Goal: Task Accomplishment & Management: Manage account settings

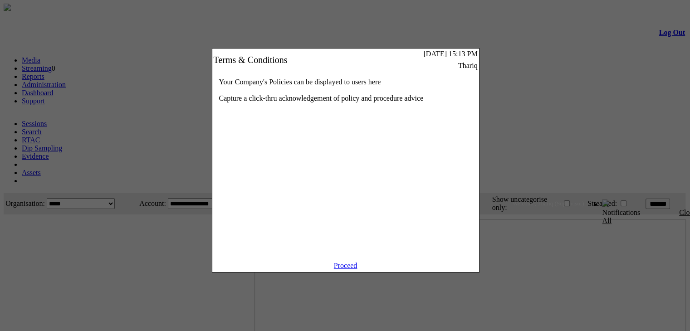
click at [351, 269] on link "Proceed" at bounding box center [346, 266] width 24 height 8
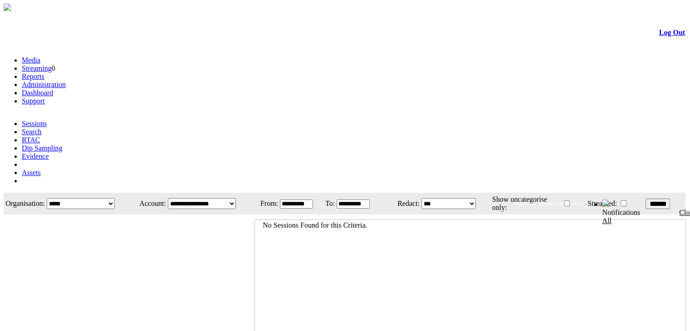
click at [66, 81] on link "Administration" at bounding box center [44, 85] width 44 height 8
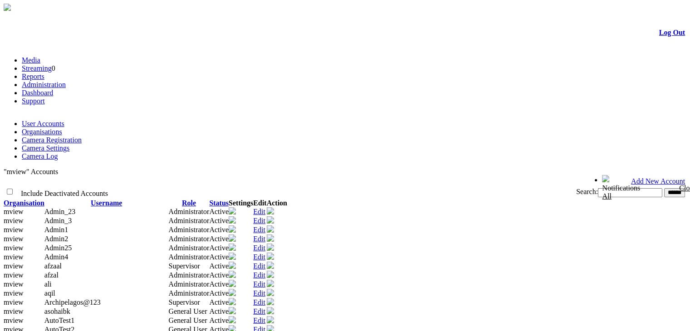
click at [62, 128] on link "Organisations" at bounding box center [42, 132] width 40 height 8
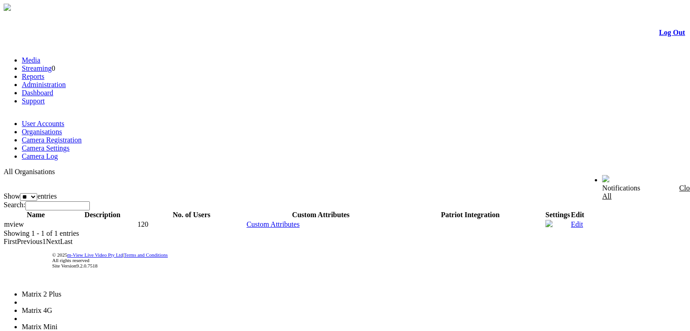
click at [93, 290] on li "Matrix 2 Plus" at bounding box center [57, 294] width 71 height 8
click at [368, 15] on div at bounding box center [345, 15] width 680 height 0
click at [93, 290] on li "Matrix 2 Plus" at bounding box center [57, 294] width 71 height 8
click at [261, 199] on div "All Organisations Show ** ** *** entries Search: Name Description No. of Users …" at bounding box center [345, 207] width 683 height 78
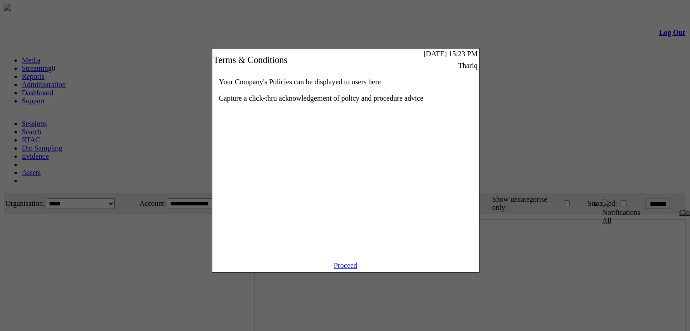
click at [139, 99] on div at bounding box center [345, 165] width 690 height 331
click at [345, 269] on link "Proceed" at bounding box center [346, 266] width 24 height 8
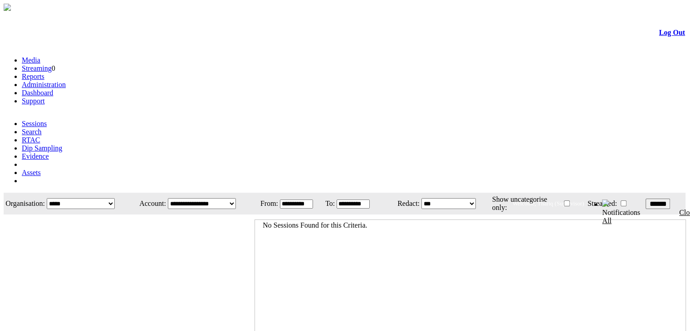
click at [66, 81] on link "Administration" at bounding box center [44, 85] width 44 height 8
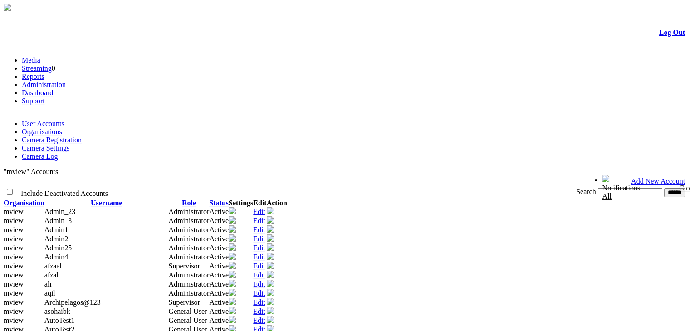
click at [62, 128] on link "Organisations" at bounding box center [42, 132] width 40 height 8
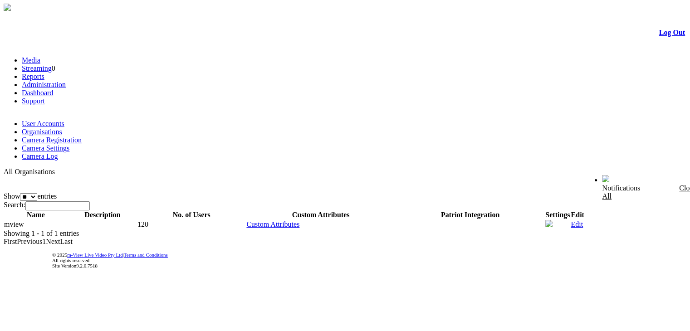
click at [614, 186] on div "All Organisations Show ** ** *** entries Search: Name Description No. of Users …" at bounding box center [345, 207] width 683 height 78
click at [556, 220] on img at bounding box center [551, 223] width 7 height 7
click at [43, 120] on link "User Accounts" at bounding box center [43, 124] width 43 height 8
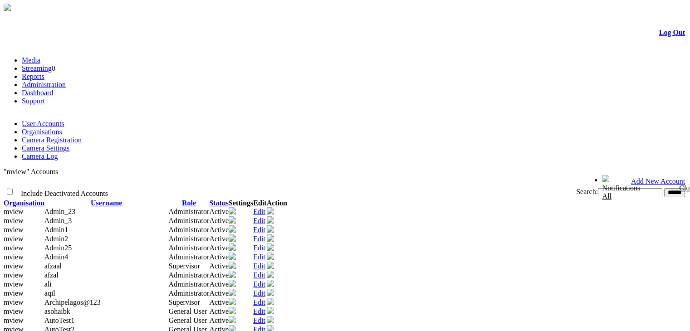
click at [62, 128] on link "Organisations" at bounding box center [42, 132] width 40 height 8
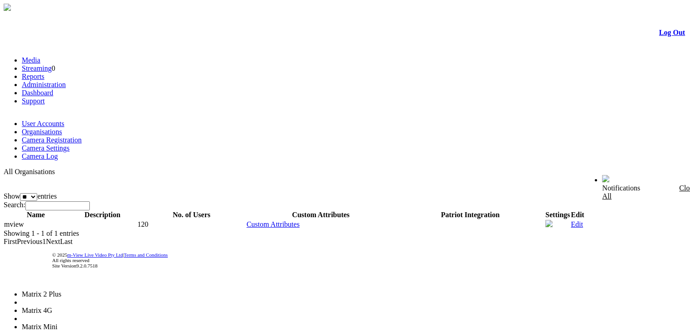
click at [52, 307] on span "Matrix 4G" at bounding box center [37, 311] width 30 height 8
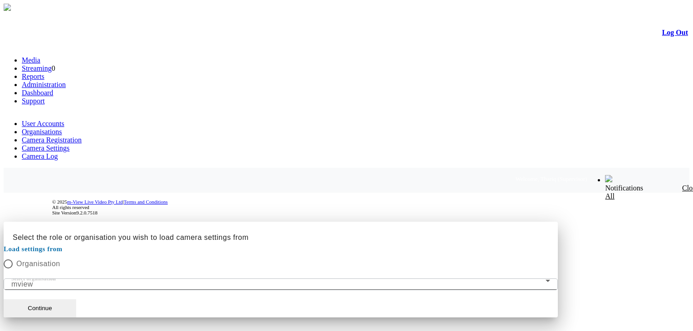
click at [149, 222] on div at bounding box center [347, 222] width 686 height 0
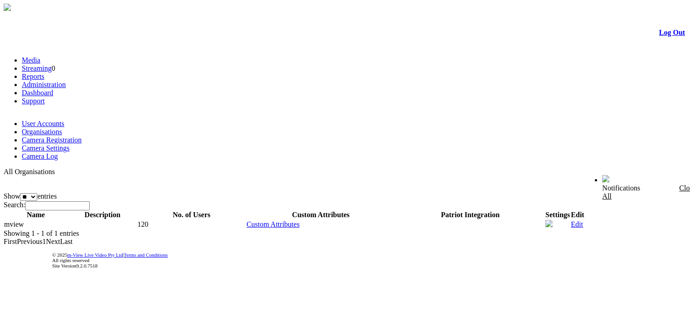
click at [601, 225] on div "All Organisations Show ** ** *** entries Search: Name Description No. of Users …" at bounding box center [345, 207] width 683 height 78
click at [93, 323] on li "Matrix Mini" at bounding box center [57, 327] width 71 height 8
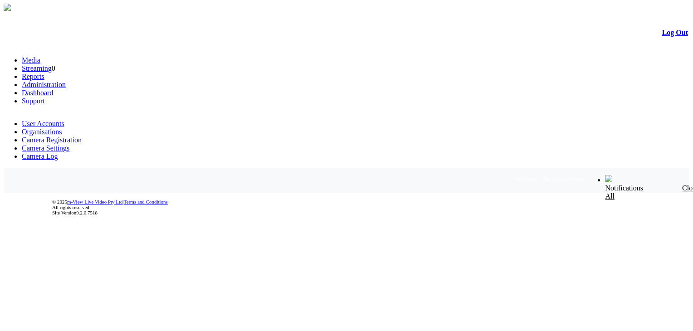
click at [616, 186] on body "m-View Web Portal Log Out Media Streaming 0 Reports Administration Dashboard Su…" at bounding box center [347, 117] width 686 height 226
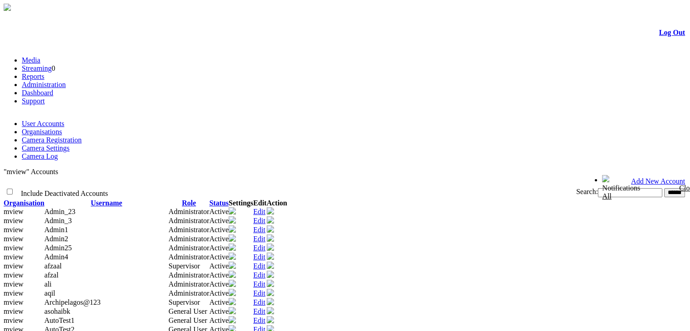
click at [62, 128] on link "Organisations" at bounding box center [42, 132] width 40 height 8
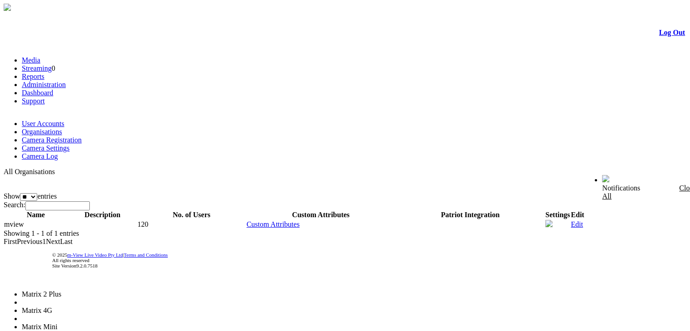
click at [93, 323] on li "Matrix Mini" at bounding box center [57, 327] width 71 height 8
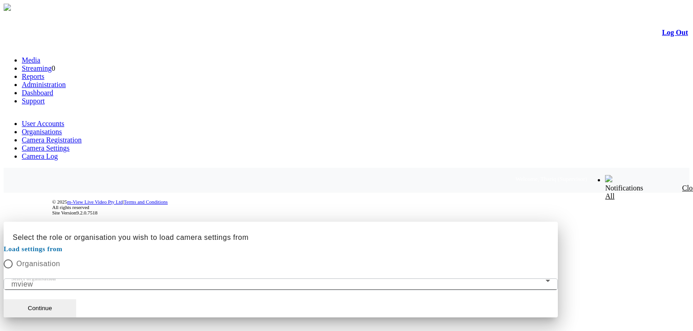
click at [200, 222] on h2 "Select the role or organisation you wish to load camera settings from" at bounding box center [281, 232] width 554 height 21
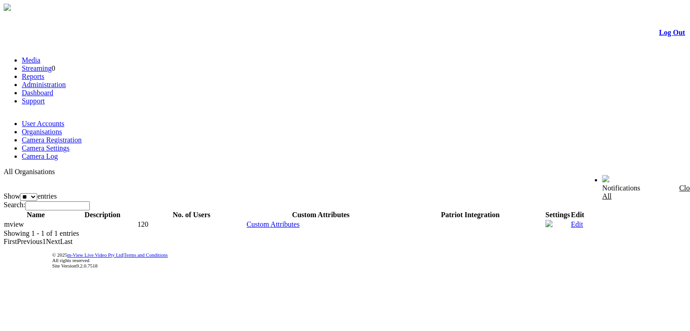
click at [371, 168] on div "All Organisations Show ** ** *** entries Search: Name Description No. of Users …" at bounding box center [345, 207] width 683 height 78
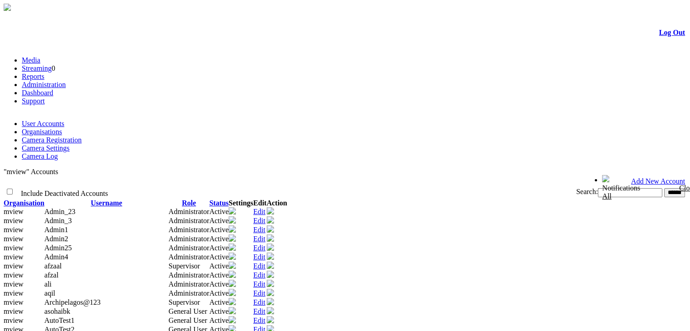
click at [62, 128] on link "Organisations" at bounding box center [42, 132] width 40 height 8
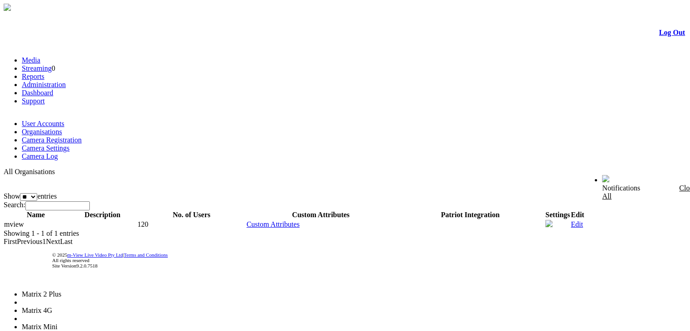
click at [58, 323] on span "Matrix Mini" at bounding box center [40, 327] width 36 height 8
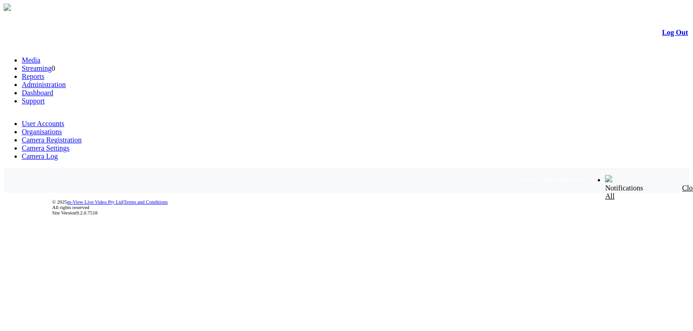
click at [182, 15] on div at bounding box center [346, 15] width 683 height 0
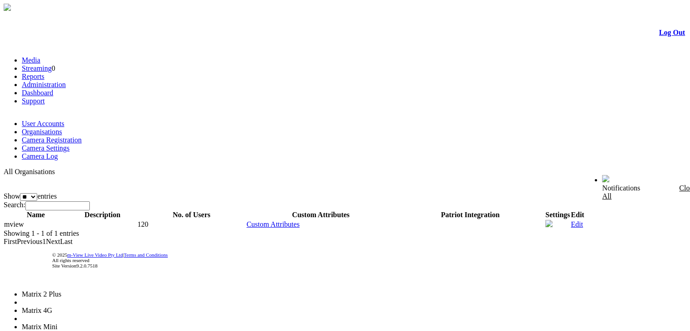
click at [93, 323] on li "Matrix Mini" at bounding box center [57, 327] width 71 height 8
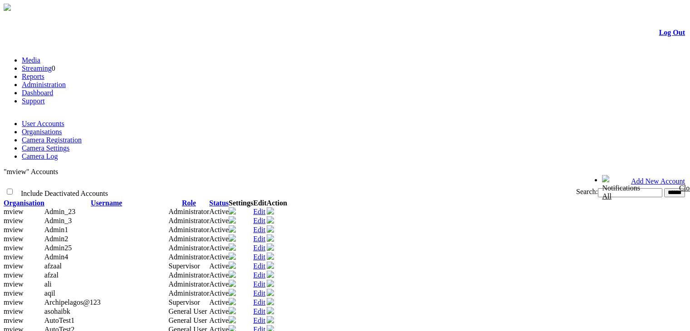
click at [62, 128] on link "Organisations" at bounding box center [42, 132] width 40 height 8
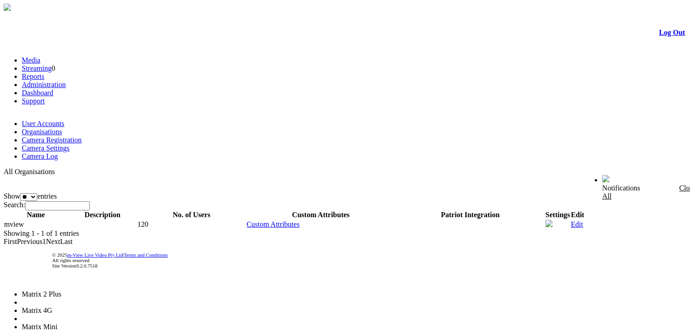
click at [61, 290] on span "Matrix 2 Plus" at bounding box center [41, 294] width 39 height 8
